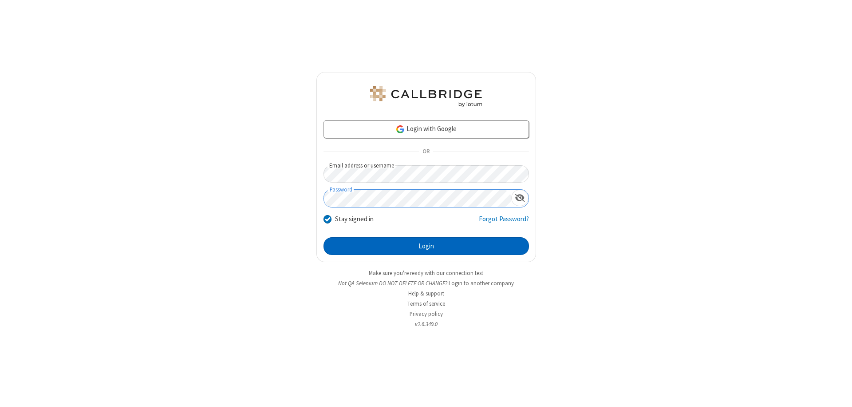
click at [426, 246] on button "Login" at bounding box center [427, 246] width 206 height 18
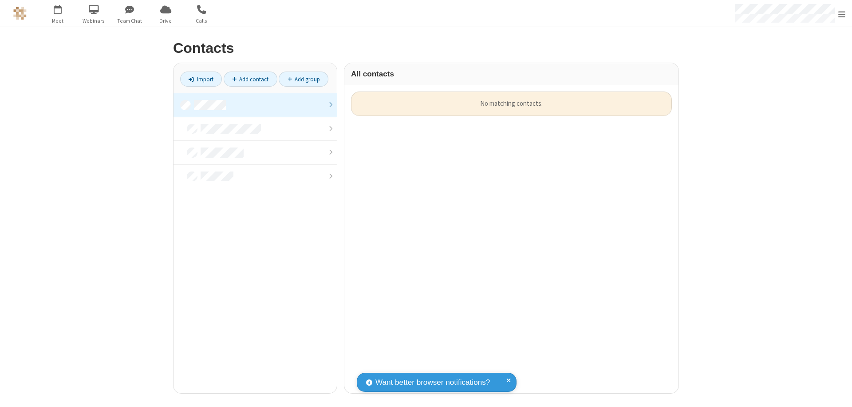
scroll to position [301, 328]
click at [255, 105] on link at bounding box center [255, 105] width 163 height 24
click at [250, 79] on link "Add contact" at bounding box center [251, 78] width 54 height 15
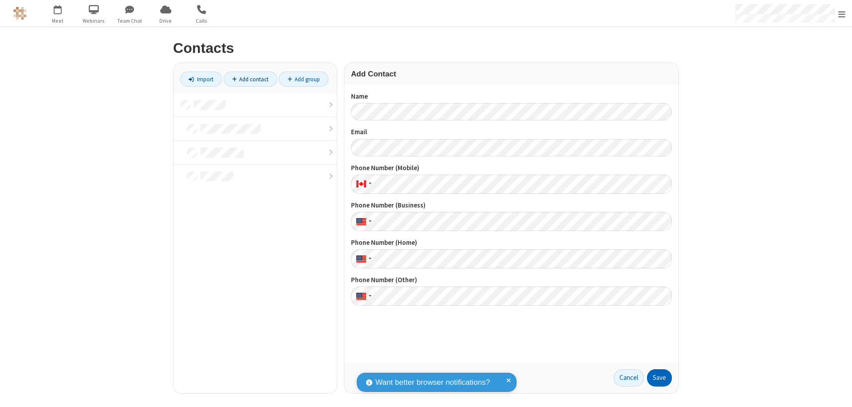
click at [660, 377] on button "Save" at bounding box center [659, 378] width 25 height 18
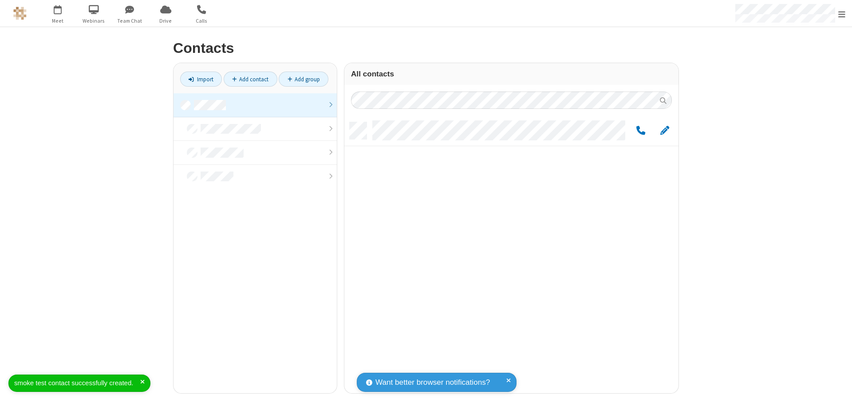
scroll to position [271, 328]
